Goal: Navigation & Orientation: Go to known website

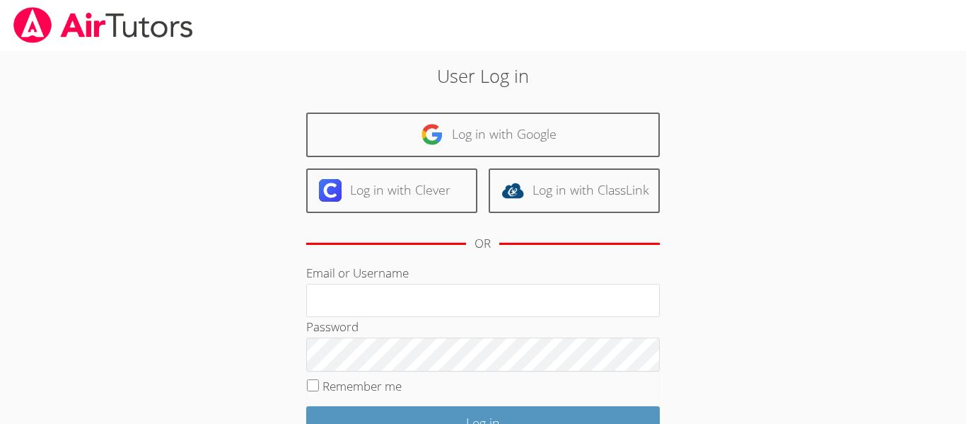
scroll to position [85, 0]
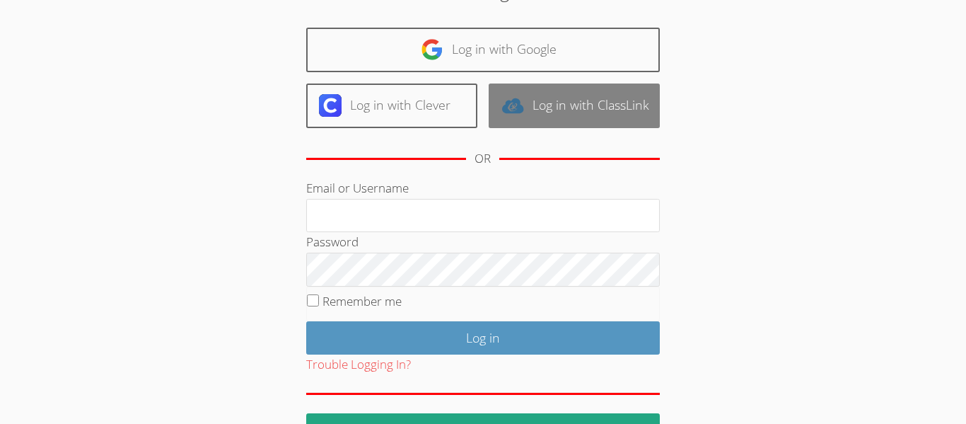
click at [554, 122] on link "Log in with ClassLink" at bounding box center [574, 105] width 171 height 45
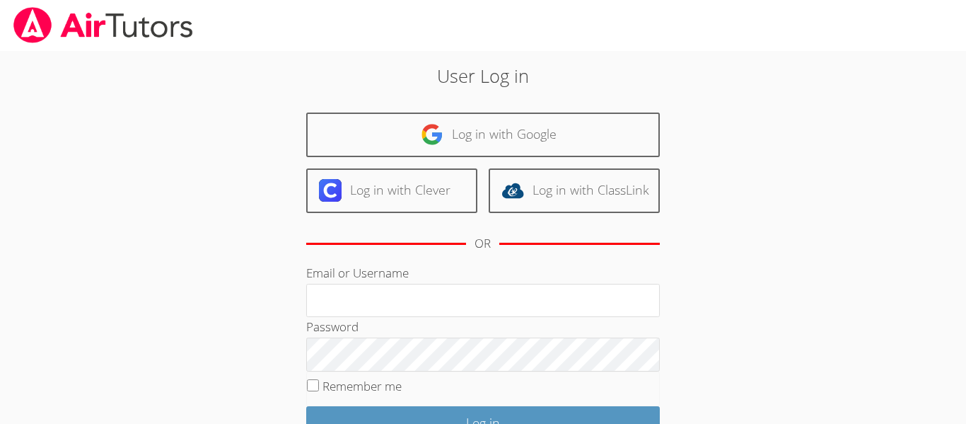
scroll to position [85, 0]
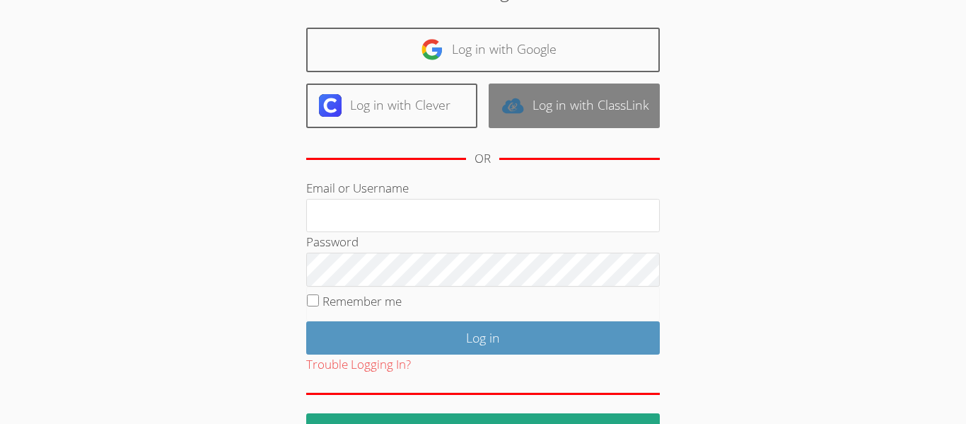
click at [588, 112] on link "Log in with ClassLink" at bounding box center [574, 105] width 171 height 45
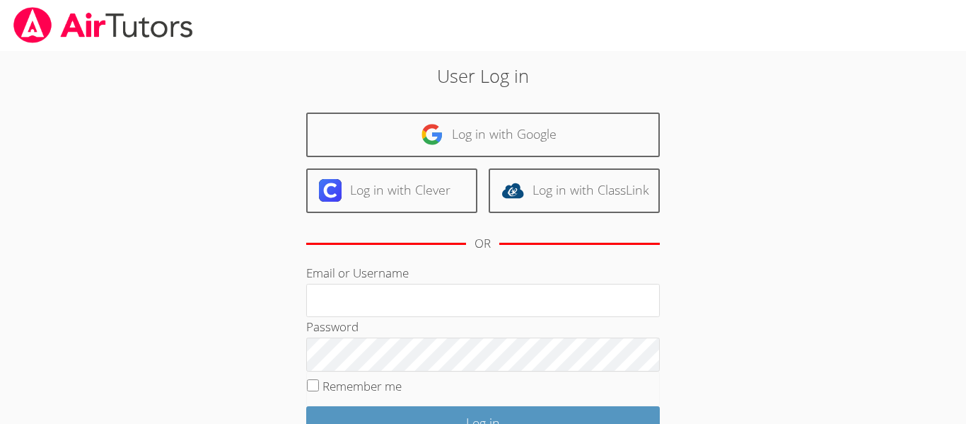
scroll to position [84, 0]
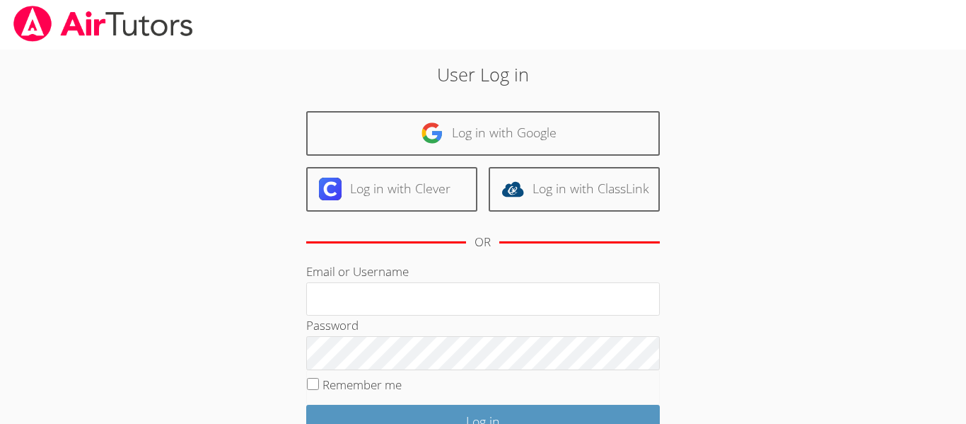
scroll to position [2, 0]
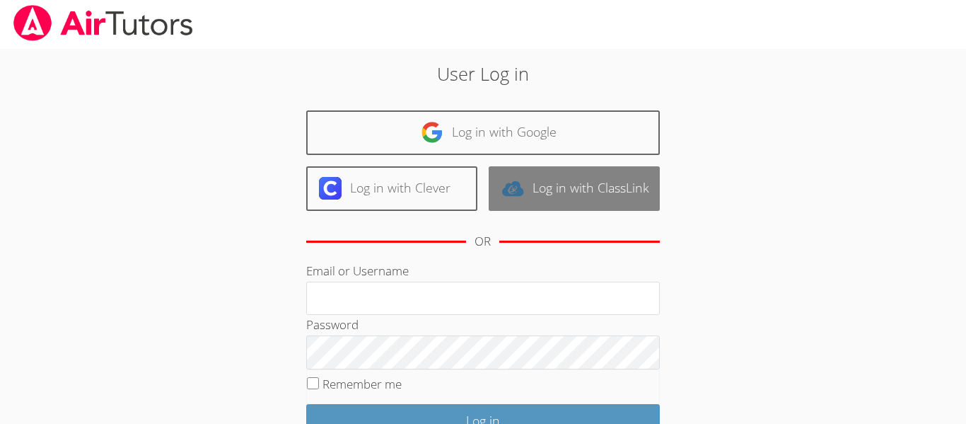
click at [630, 197] on link "Log in with ClassLink" at bounding box center [574, 188] width 171 height 45
